Goal: Find specific page/section: Find specific page/section

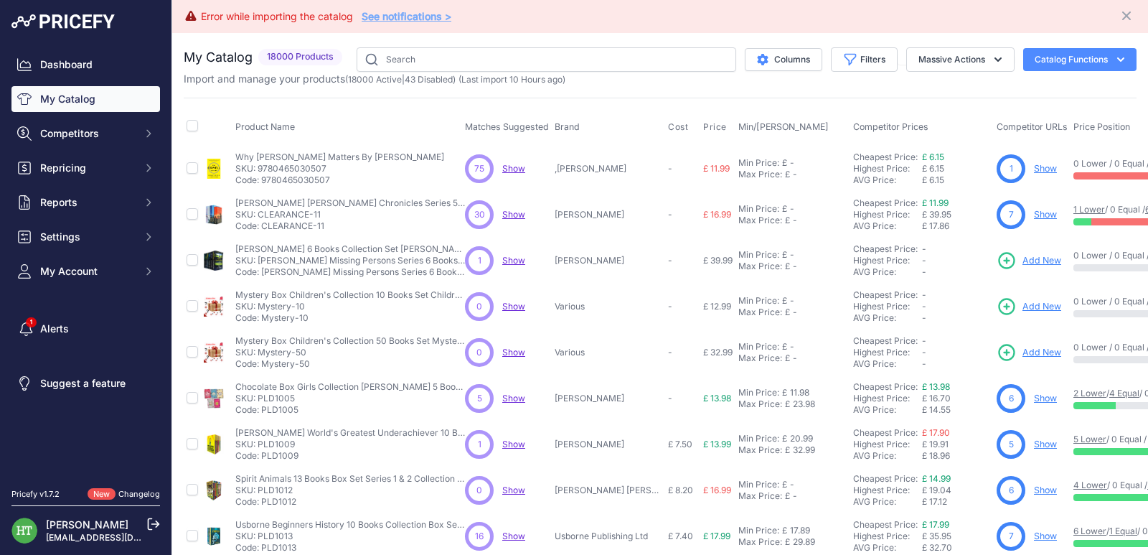
click at [525, 48] on div "You are not connected to the internet. My Catalog" at bounding box center [660, 464] width 953 height 862
click at [525, 53] on input "text" at bounding box center [547, 59] width 380 height 24
paste input "Sing Along With Me"
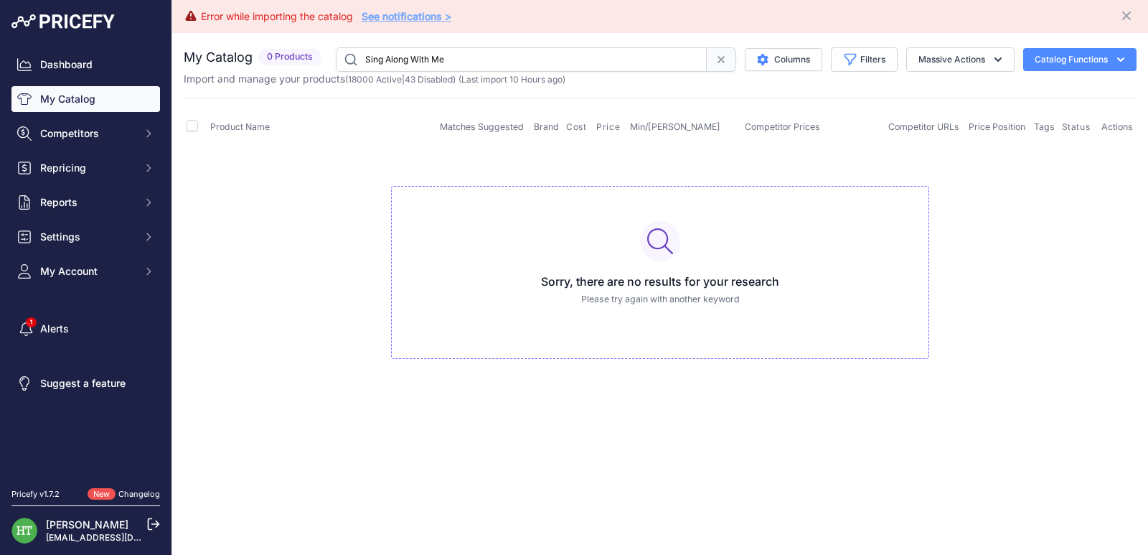
click at [519, 65] on input "Sing Along With Me" at bounding box center [521, 59] width 371 height 24
paste input "PLD17402"
click at [519, 65] on input "Sing Along With PLD17402" at bounding box center [521, 59] width 371 height 24
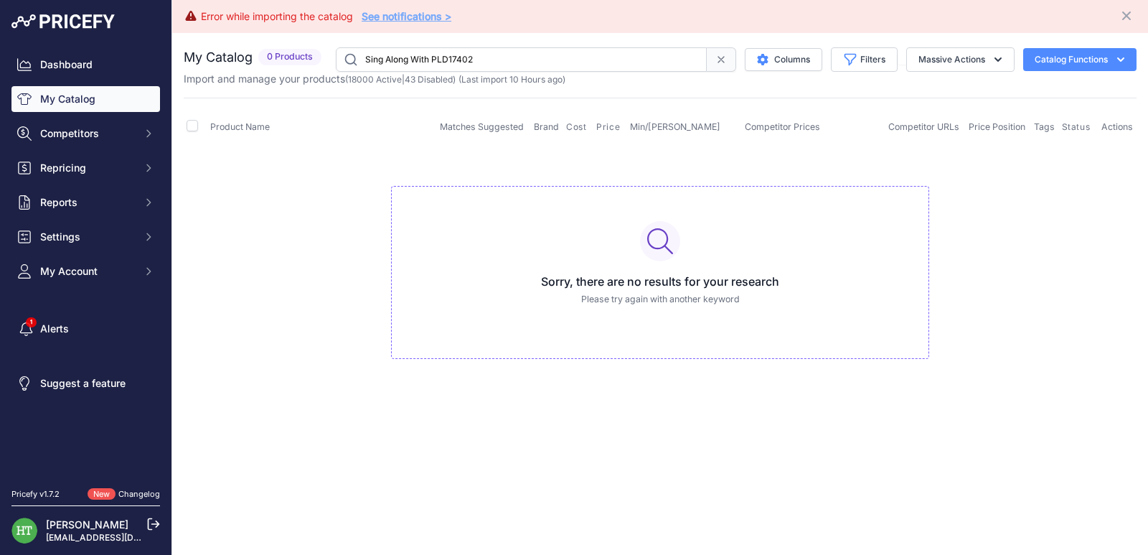
paste input "text"
click at [484, 50] on input "PLD17402" at bounding box center [521, 59] width 371 height 24
paste input "Demon Slayer"
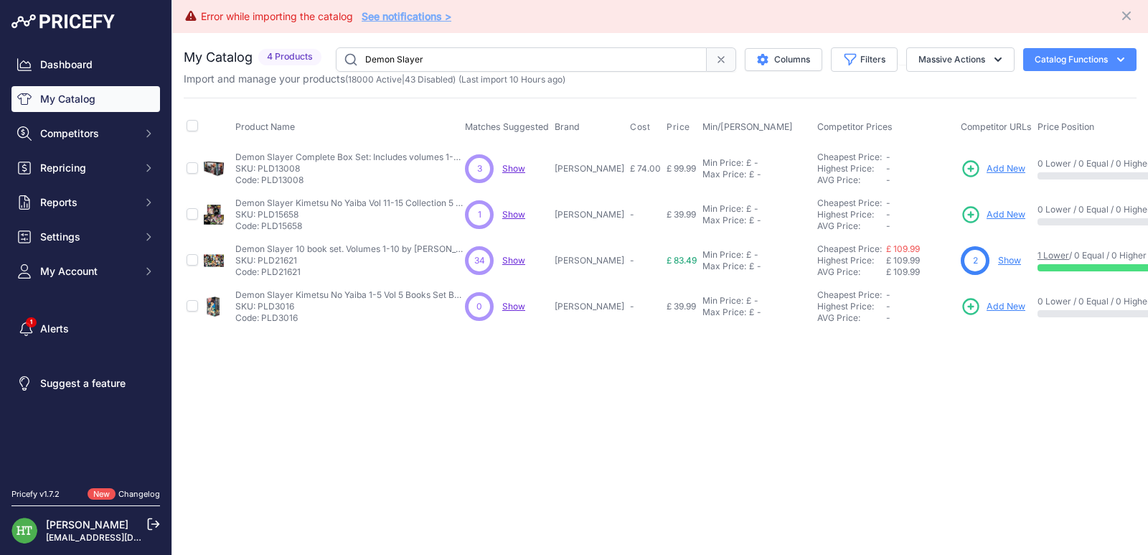
click at [469, 67] on input "Demon Slayer" at bounding box center [521, 59] width 371 height 24
paste input "[PERSON_NAME]"
type input "[PERSON_NAME]"
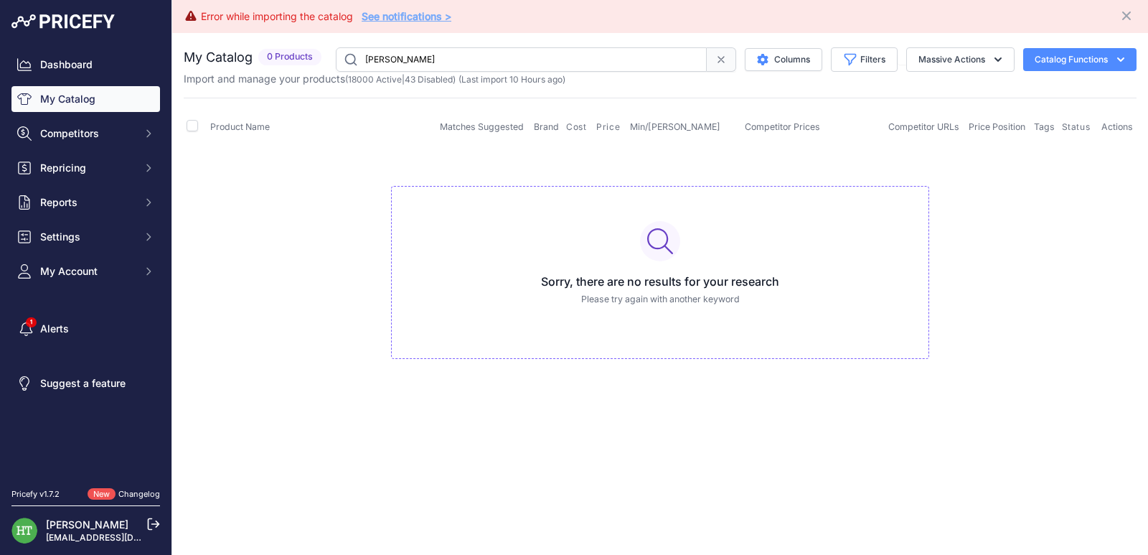
click at [619, 62] on input "[PERSON_NAME]" at bounding box center [521, 59] width 371 height 24
click at [828, 178] on td "Sorry, there are no results for your research Please try again with another key…" at bounding box center [660, 267] width 953 height 242
click at [518, 61] on input "[PERSON_NAME]" at bounding box center [521, 59] width 371 height 24
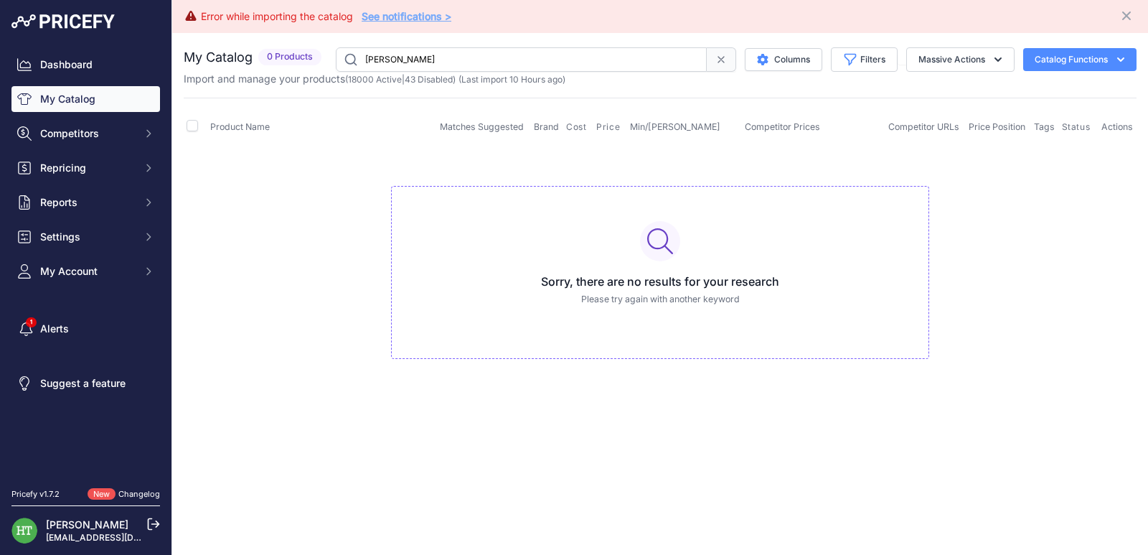
click at [518, 61] on input "[PERSON_NAME]" at bounding box center [521, 59] width 371 height 24
